Goal: Information Seeking & Learning: Learn about a topic

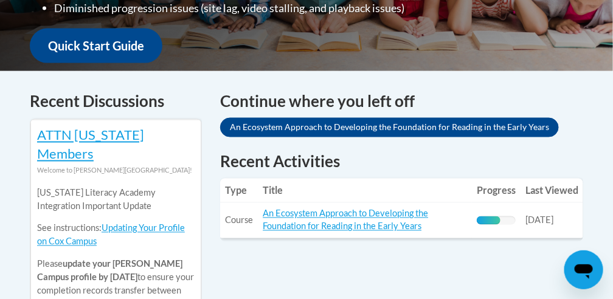
scroll to position [465, 0]
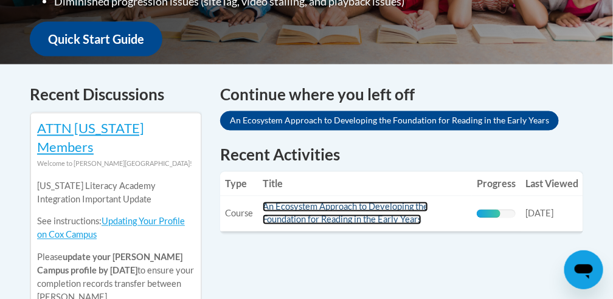
click at [369, 202] on link "An Ecosystem Approach to Developing the Foundation for Reading in the Early Yea…" at bounding box center [345, 213] width 165 height 23
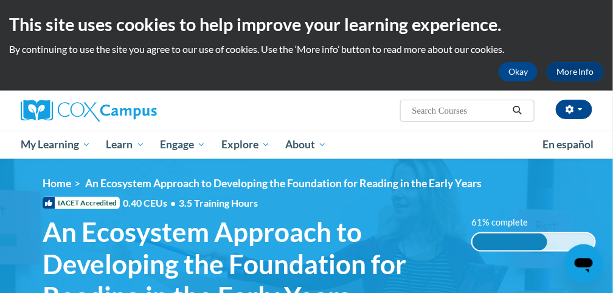
click at [612, 287] on div "<en>My Learning</en><fr>New fr_My Learning</fr><it>New it_My Learning</it><de>N…" at bounding box center [319, 247] width 590 height 141
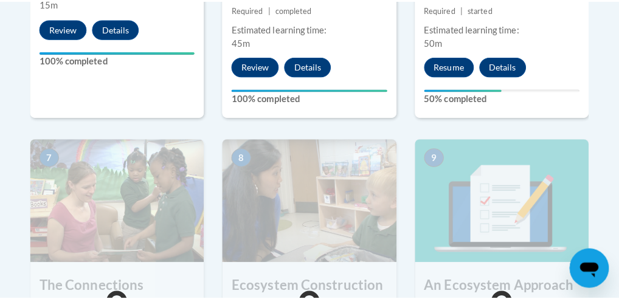
scroll to position [1017, 0]
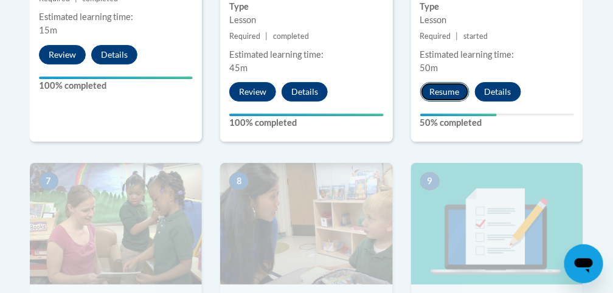
click at [443, 88] on button "Resume" at bounding box center [444, 91] width 49 height 19
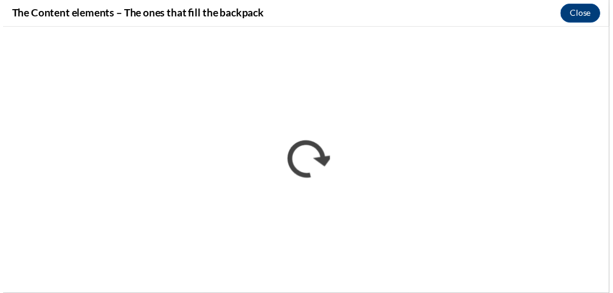
scroll to position [0, 0]
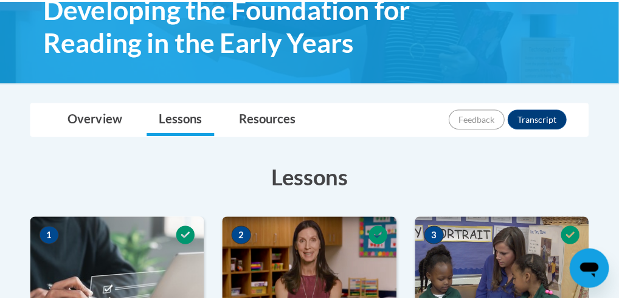
scroll to position [939, 0]
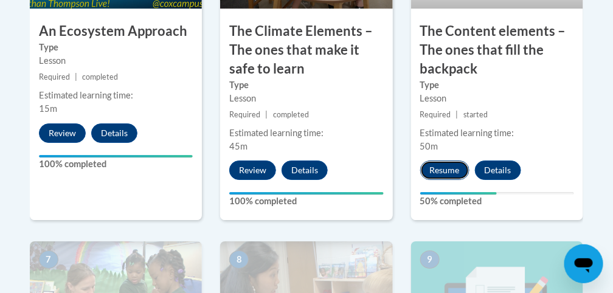
click at [438, 167] on button "Resume" at bounding box center [444, 170] width 49 height 19
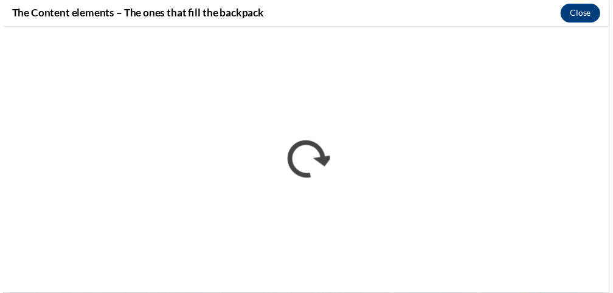
scroll to position [0, 0]
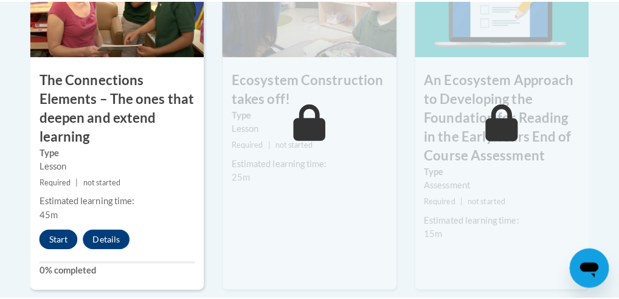
scroll to position [1247, 0]
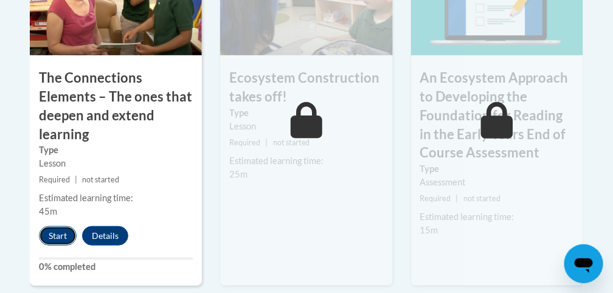
click at [60, 235] on button "Start" at bounding box center [58, 235] width 38 height 19
